Goal: Task Accomplishment & Management: Use online tool/utility

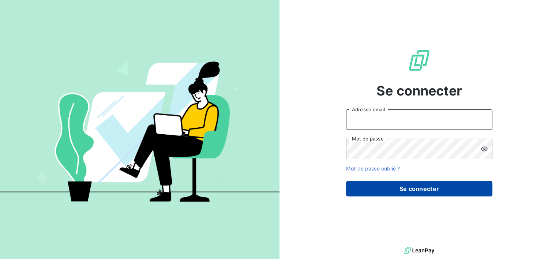
type input "[EMAIL_ADDRESS][DOMAIN_NAME]"
click at [405, 184] on button "Se connecter" at bounding box center [419, 188] width 146 height 15
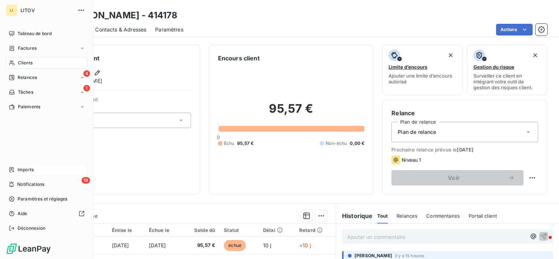
click at [24, 170] on span "Imports" at bounding box center [26, 169] width 16 height 7
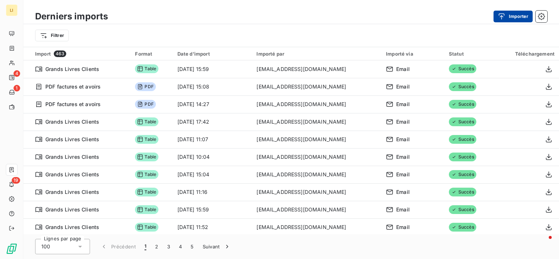
click at [509, 17] on button "Importer" at bounding box center [512, 17] width 39 height 12
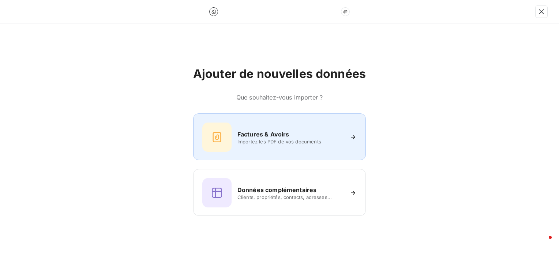
click at [275, 139] on span "Importez les PDF de vos documents" at bounding box center [290, 142] width 106 height 6
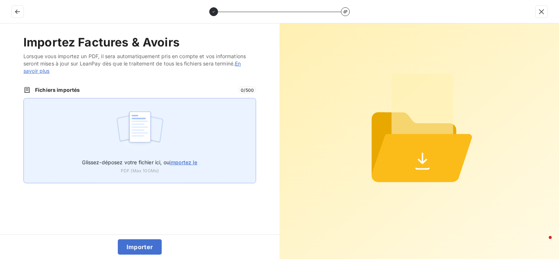
click at [85, 136] on div "Glissez-déposez votre fichier ici, ou importez le PDF (Max 100Mo)" at bounding box center [139, 140] width 232 height 85
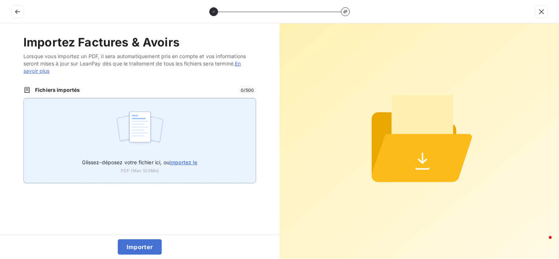
type input "C:\fakepath\Factures VO.pdf"
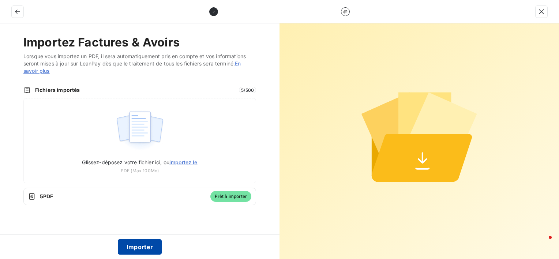
click at [145, 248] on button "Importer" at bounding box center [140, 246] width 44 height 15
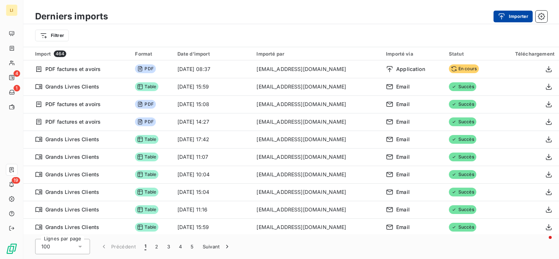
click at [510, 16] on button "Importer" at bounding box center [512, 17] width 39 height 12
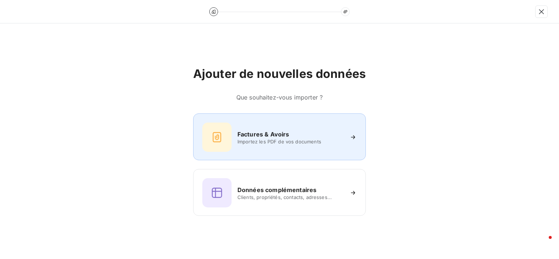
click at [284, 137] on h6 "Factures & Avoirs" at bounding box center [263, 134] width 52 height 9
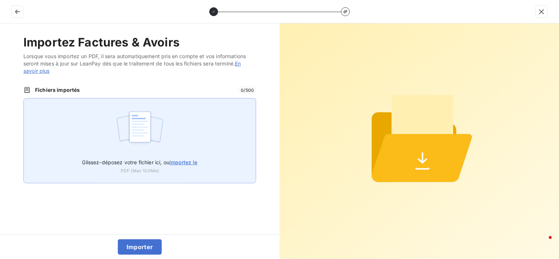
click at [110, 147] on div "Glissez-déposez votre fichier ici, ou importez le PDF (Max 100Mo)" at bounding box center [139, 140] width 232 height 85
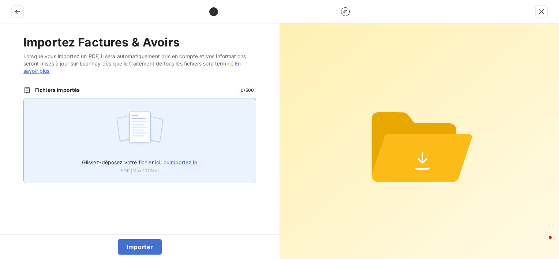
type input "C:\fakepath\Avoirs.pdf"
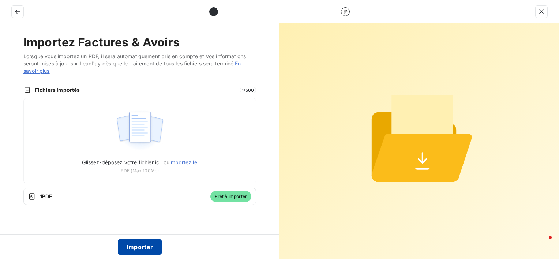
click at [144, 247] on button "Importer" at bounding box center [140, 246] width 44 height 15
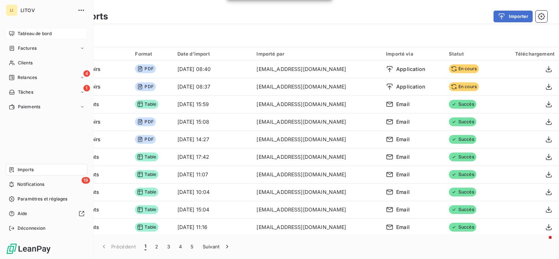
click at [18, 29] on div "Tableau de bord" at bounding box center [47, 34] width 82 height 12
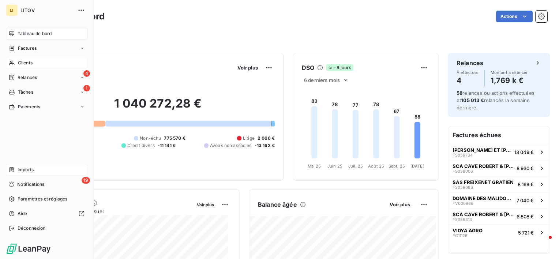
click at [18, 61] on span "Clients" at bounding box center [25, 63] width 15 height 7
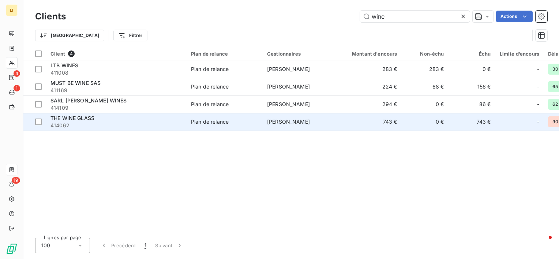
type input "wine"
click at [73, 118] on span "THE WINE GLASS" at bounding box center [72, 118] width 44 height 6
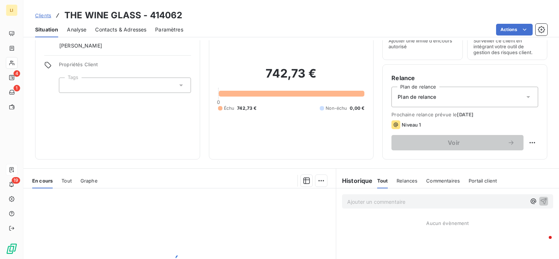
scroll to position [49, 0]
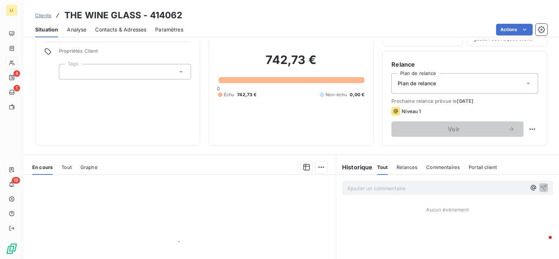
click at [68, 169] on div "Tout" at bounding box center [66, 166] width 10 height 15
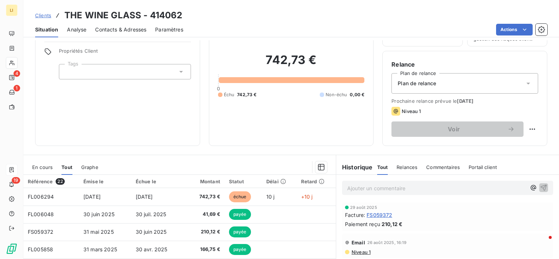
click at [44, 165] on span "En cours" at bounding box center [42, 167] width 20 height 6
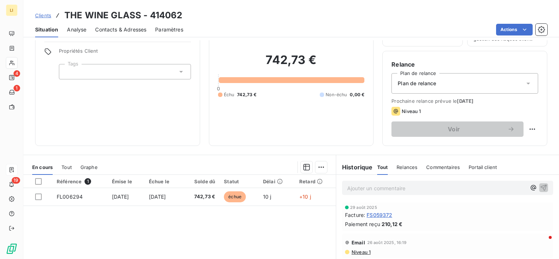
click at [45, 14] on span "Clients" at bounding box center [43, 15] width 16 height 6
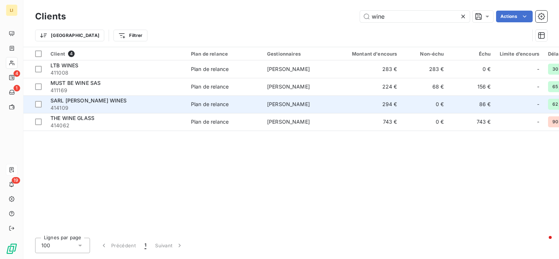
click at [91, 102] on span "SARL [PERSON_NAME] WINES" at bounding box center [88, 100] width 76 height 6
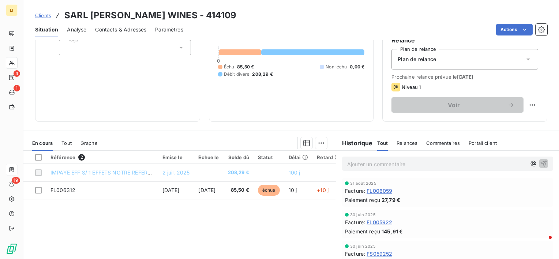
scroll to position [73, 0]
click at [529, 163] on icon "button" at bounding box center [532, 162] width 7 height 7
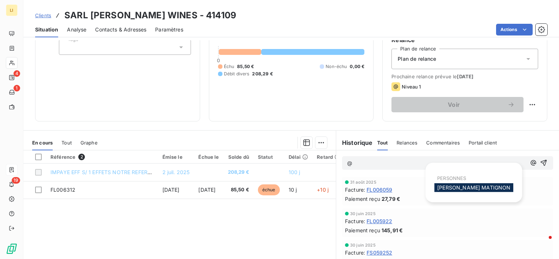
click at [476, 191] on div "[PERSON_NAME]" at bounding box center [473, 187] width 79 height 9
click at [474, 189] on span "[PERSON_NAME]" at bounding box center [473, 187] width 73 height 6
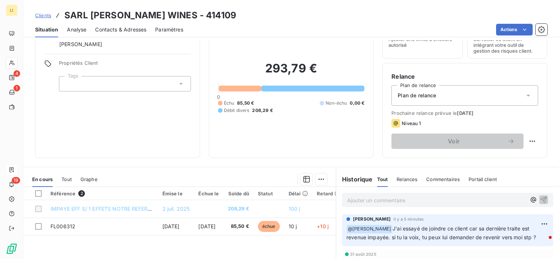
scroll to position [37, 0]
click at [48, 16] on span "Clients" at bounding box center [43, 15] width 16 height 6
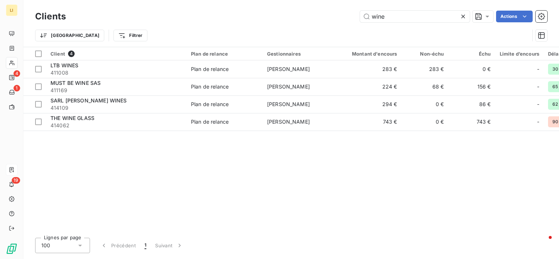
drag, startPoint x: 391, startPoint y: 13, endPoint x: 327, endPoint y: 23, distance: 65.0
click at [332, 22] on div "Clients wine Actions" at bounding box center [291, 16] width 512 height 15
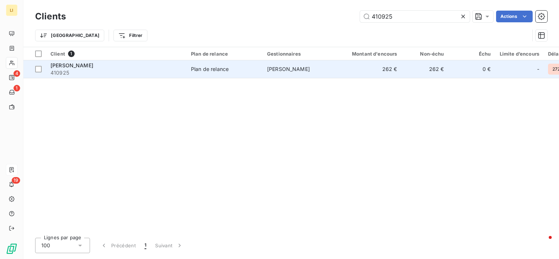
type input "410925"
click at [103, 71] on span "410925" at bounding box center [116, 72] width 132 height 7
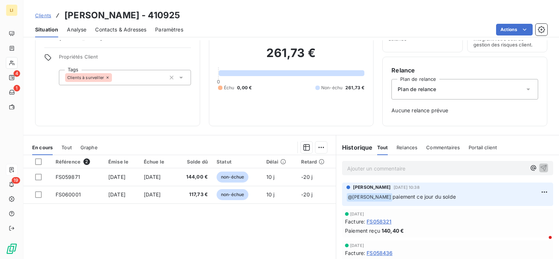
scroll to position [49, 0]
